Goal: Task Accomplishment & Management: Manage account settings

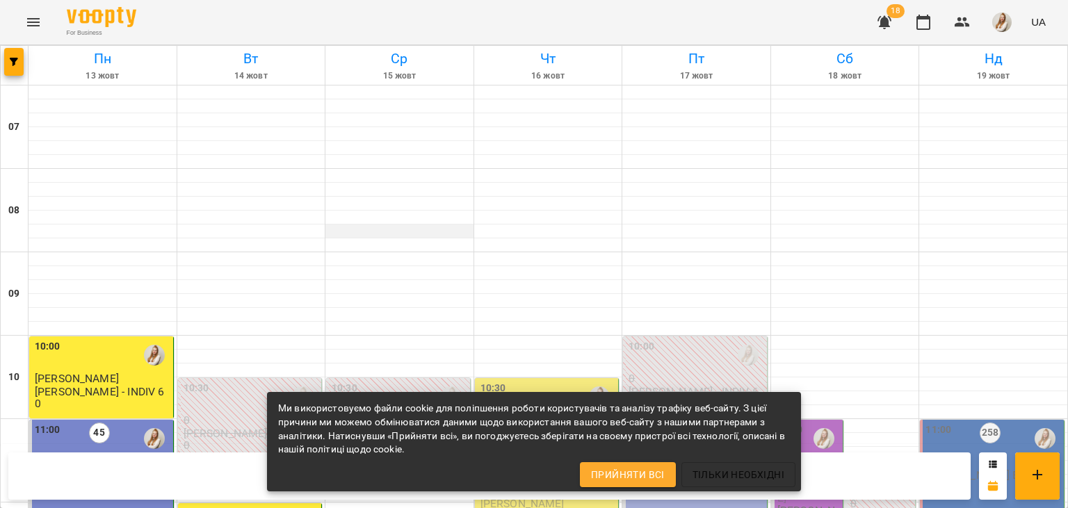
scroll to position [442, 0]
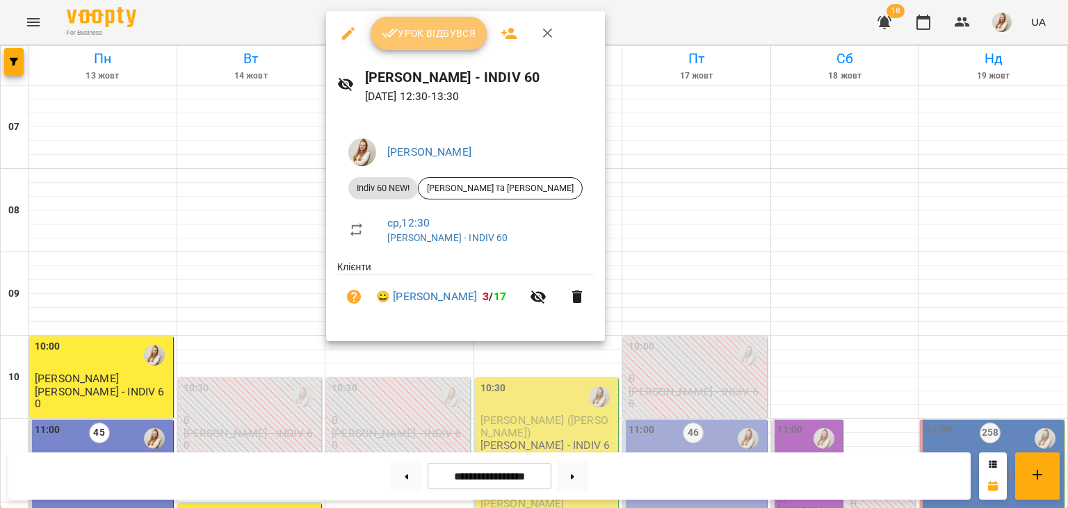
click at [427, 35] on span "Урок відбувся" at bounding box center [429, 33] width 95 height 17
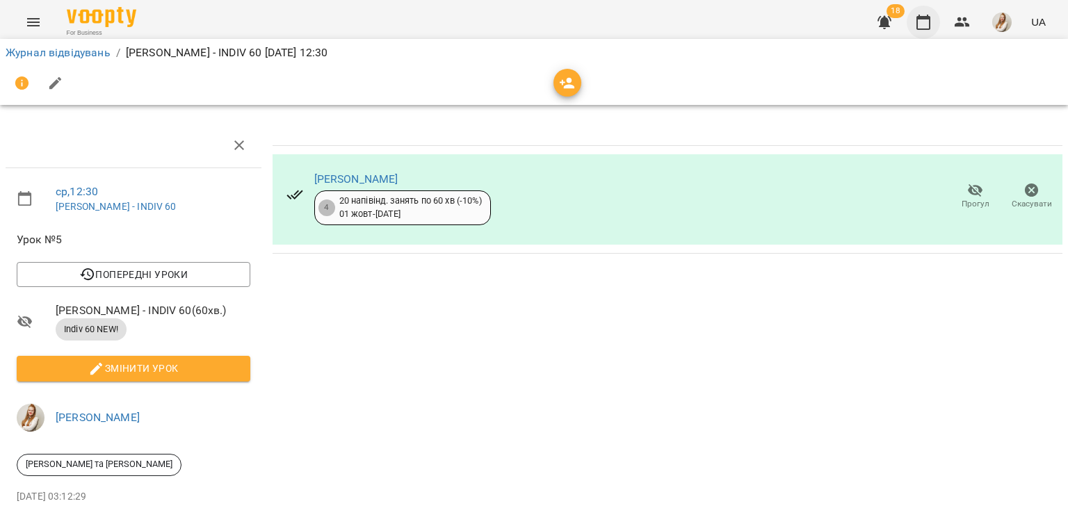
click at [923, 28] on icon "button" at bounding box center [923, 22] width 14 height 15
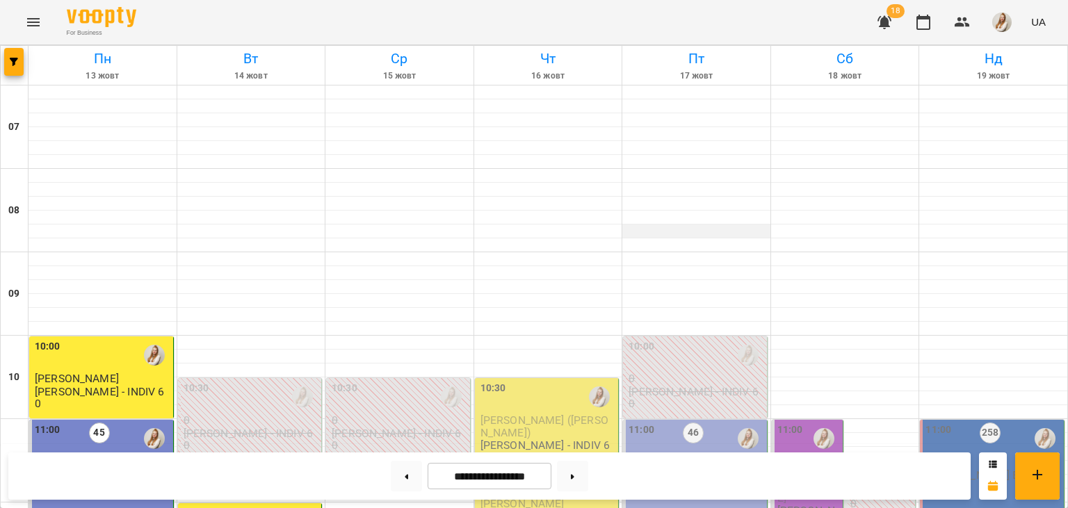
scroll to position [492, 0]
click at [996, 27] on img "button" at bounding box center [1001, 22] width 19 height 19
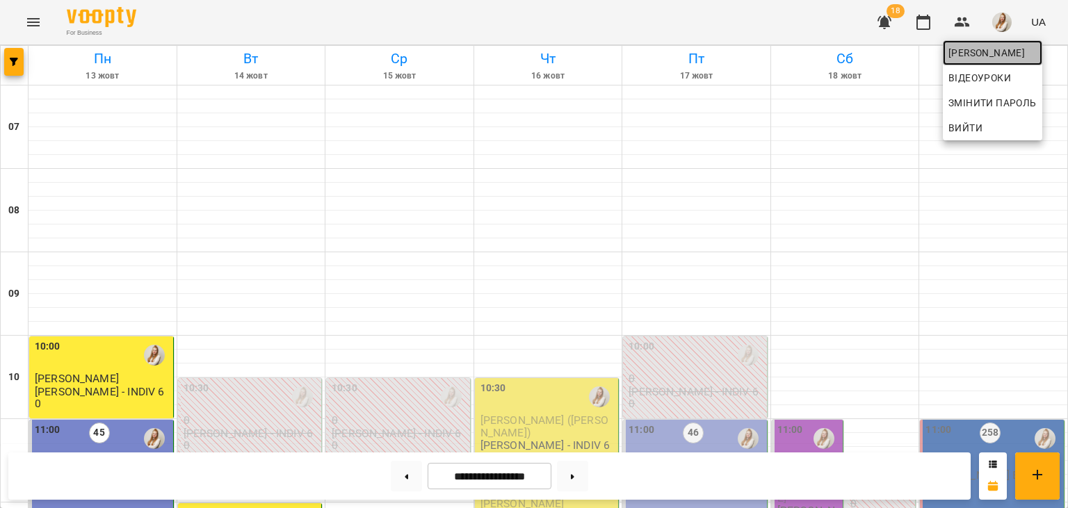
click at [972, 54] on span "[PERSON_NAME]" at bounding box center [992, 52] width 88 height 17
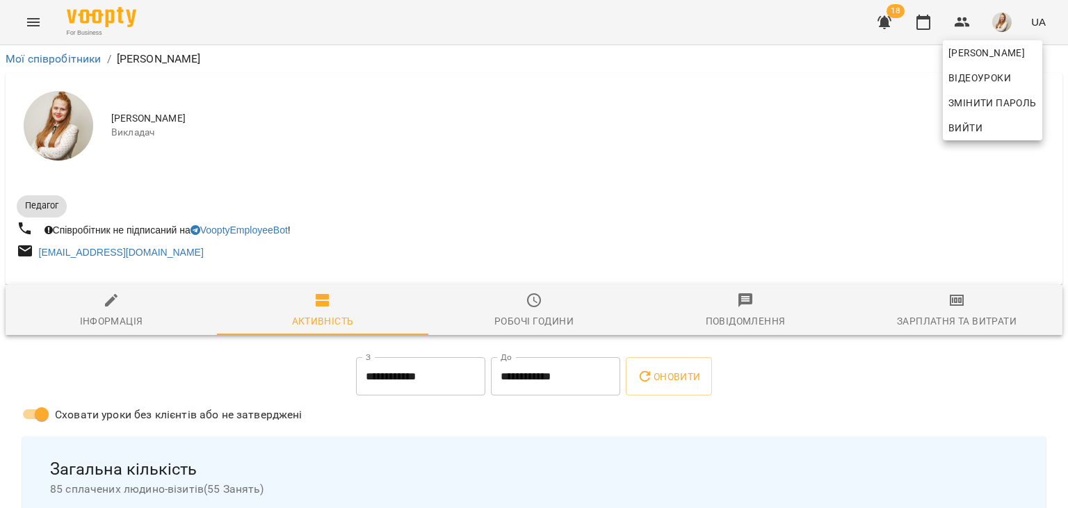
click at [958, 309] on div at bounding box center [534, 254] width 1068 height 508
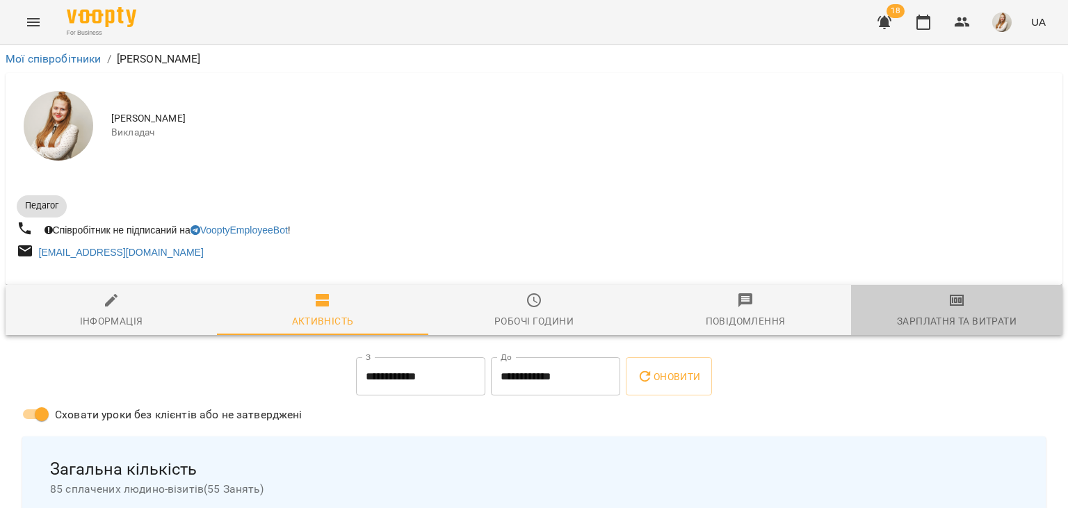
click at [958, 309] on icon "button" at bounding box center [956, 300] width 17 height 17
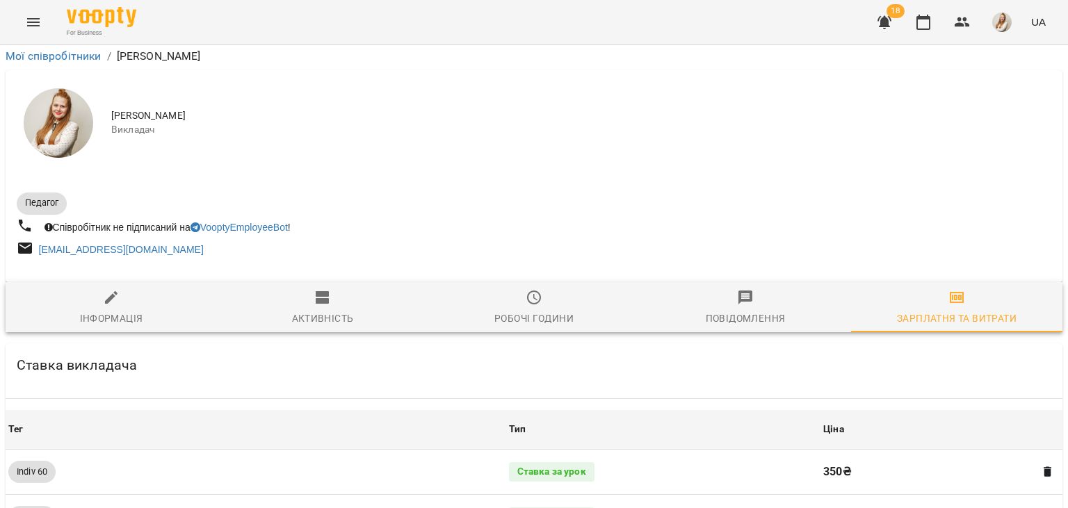
scroll to position [1583, 0]
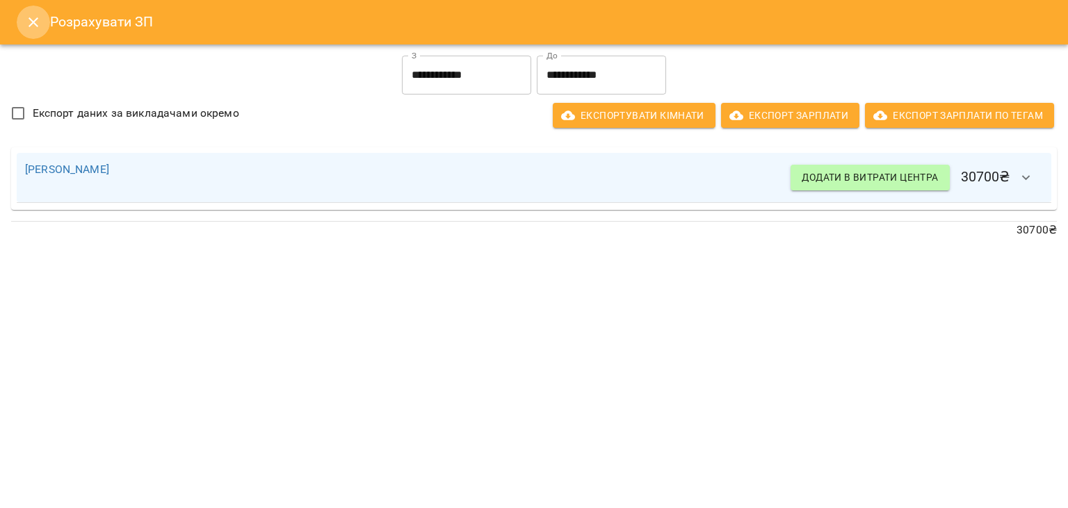
click at [29, 21] on icon "Close" at bounding box center [33, 22] width 17 height 17
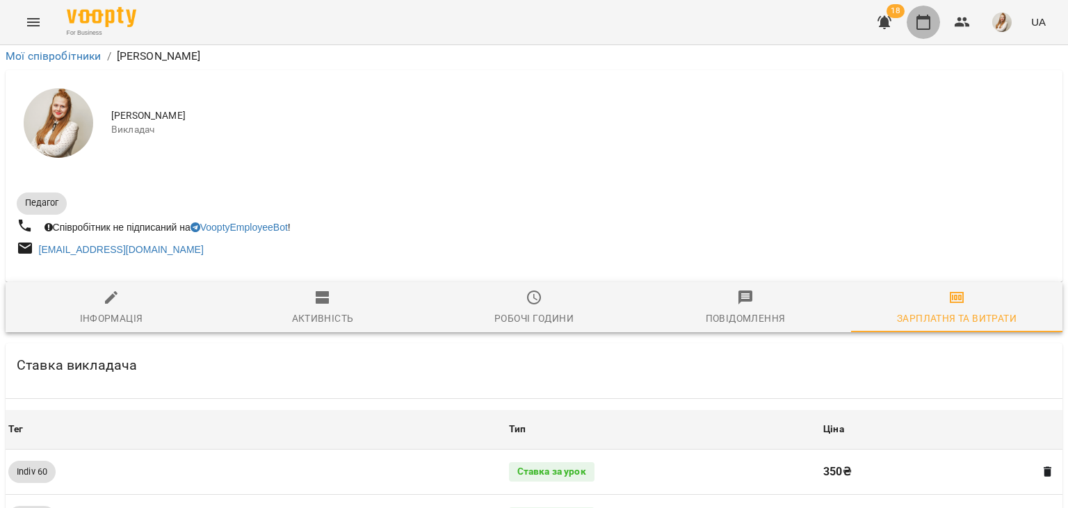
click at [924, 29] on icon "button" at bounding box center [923, 22] width 14 height 15
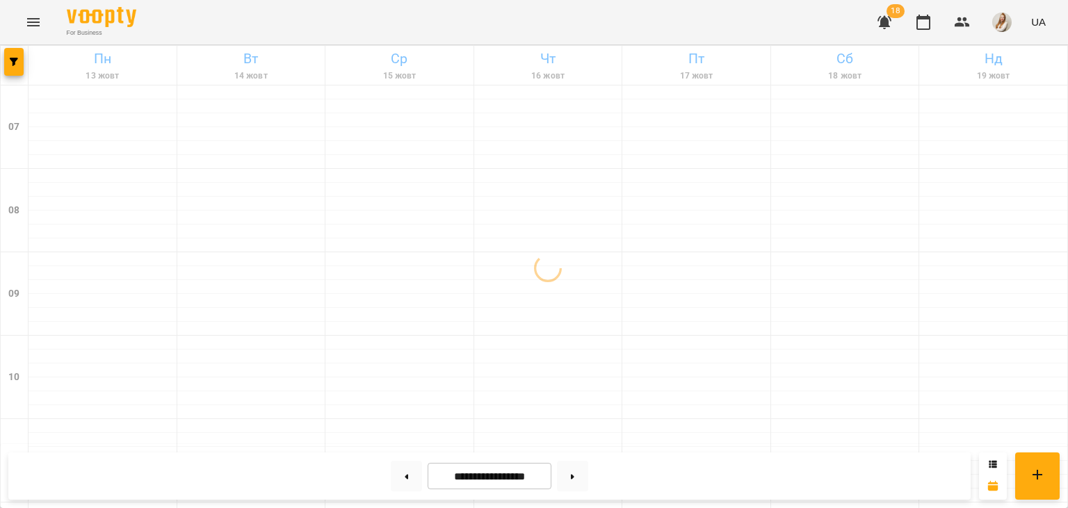
click at [735, 15] on div "For Business 18 UA" at bounding box center [534, 22] width 1068 height 44
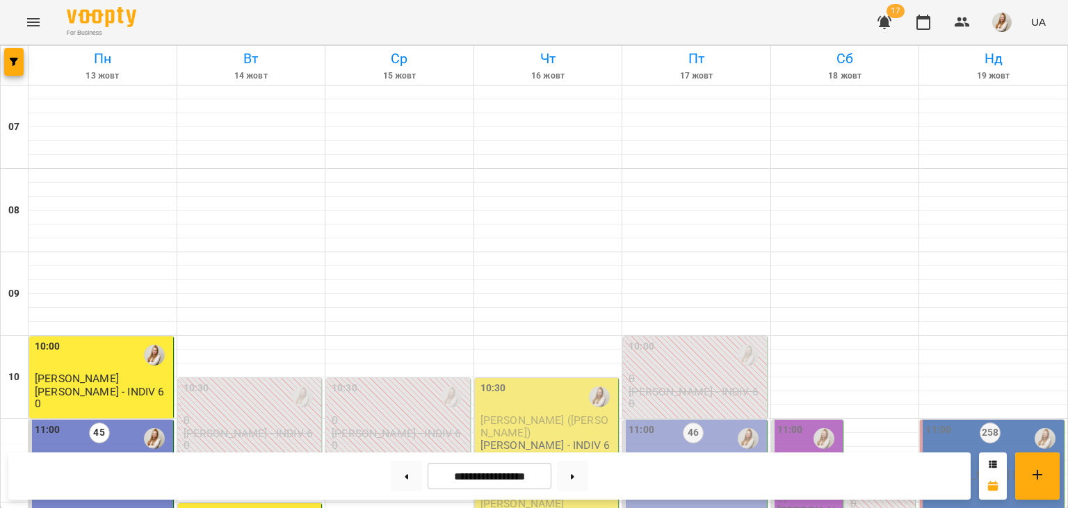
scroll to position [526, 0]
